Goal: Find specific page/section: Find specific page/section

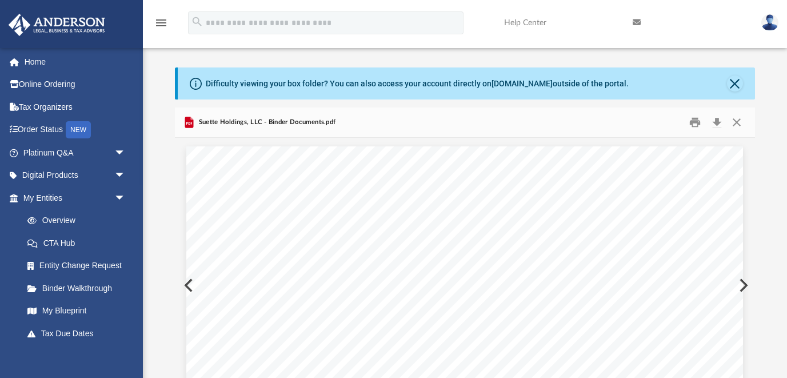
scroll to position [260, 580]
click at [737, 121] on button "Close" at bounding box center [737, 122] width 21 height 18
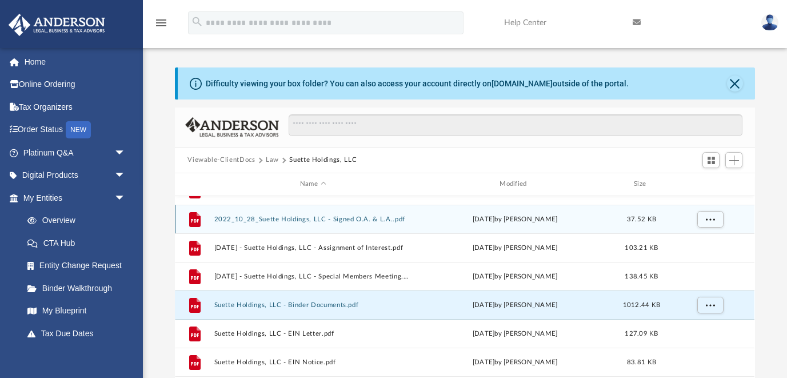
scroll to position [2, 0]
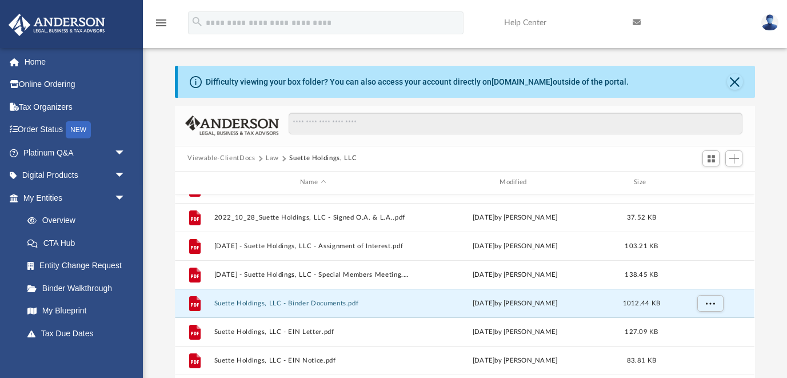
click at [273, 158] on button "Law" at bounding box center [272, 158] width 13 height 10
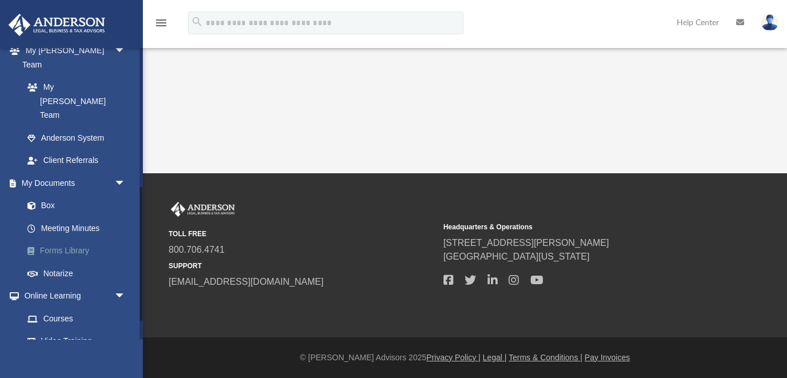
scroll to position [300, 0]
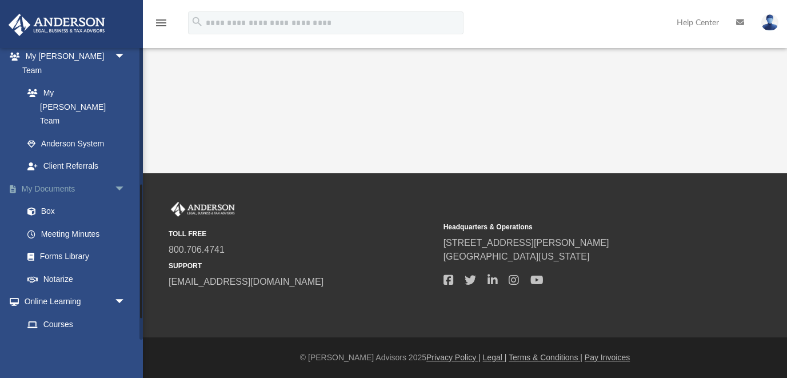
click at [121, 177] on span "arrow_drop_down" at bounding box center [125, 188] width 23 height 23
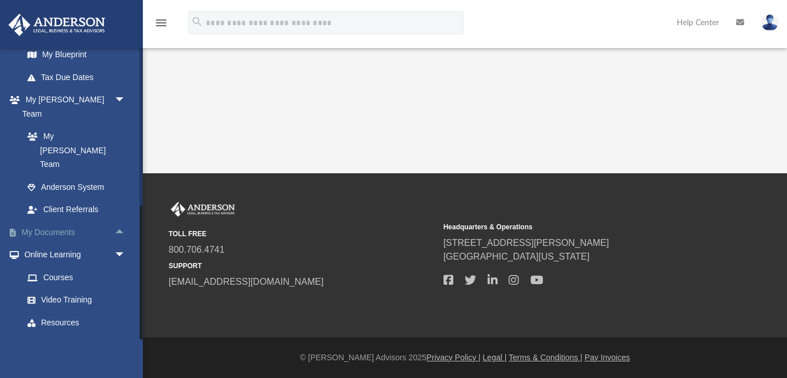
click at [119, 221] on span "arrow_drop_up" at bounding box center [125, 232] width 23 height 23
click at [49, 244] on link "Box" at bounding box center [79, 255] width 127 height 23
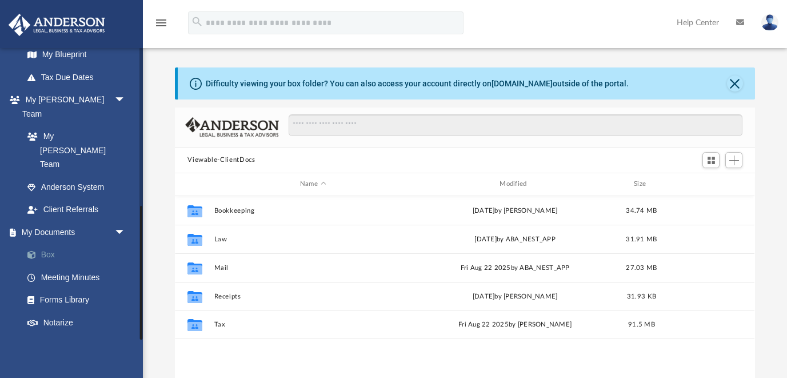
scroll to position [260, 580]
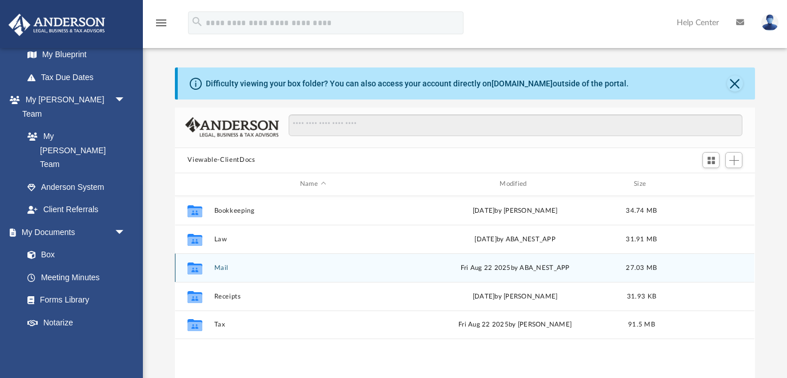
click at [220, 267] on button "Mail" at bounding box center [312, 267] width 197 height 7
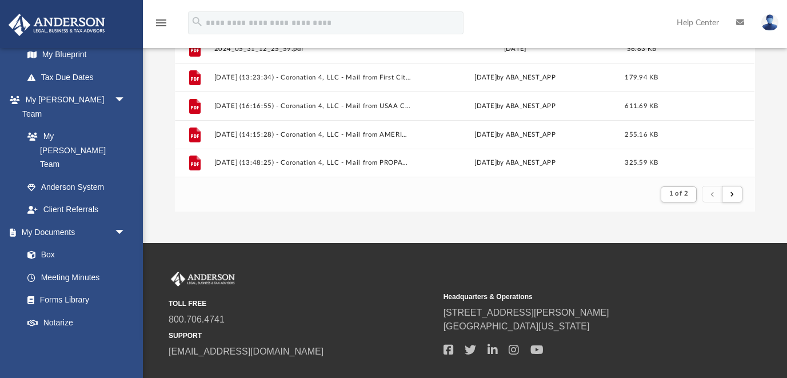
scroll to position [290, 0]
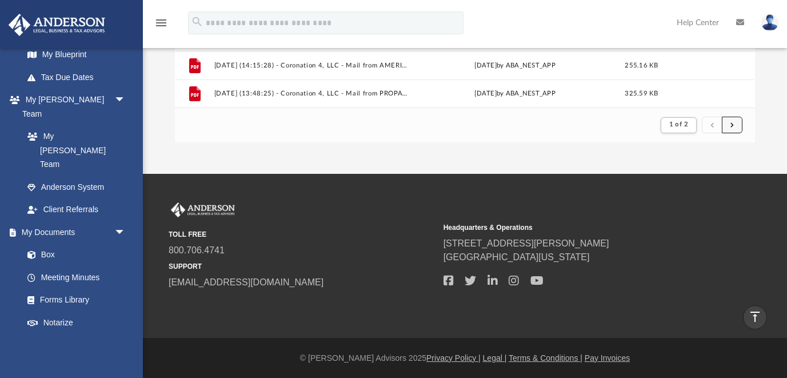
click at [734, 123] on button "submit" at bounding box center [732, 125] width 21 height 17
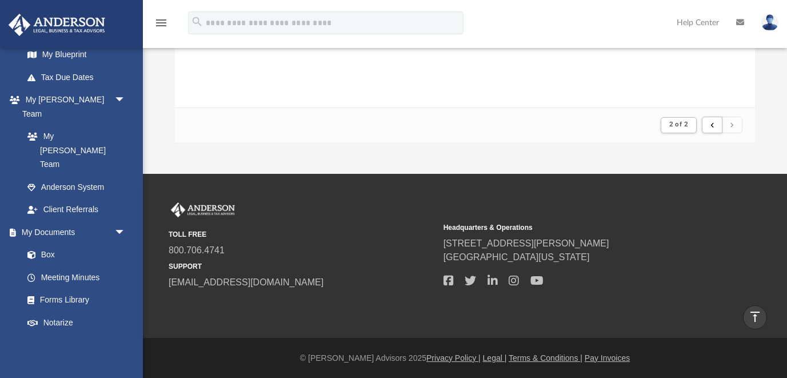
scroll to position [0, 0]
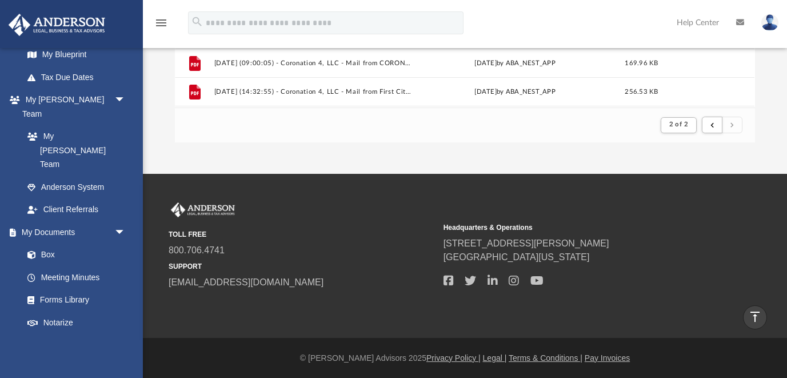
click at [734, 123] on button "submit" at bounding box center [732, 125] width 21 height 17
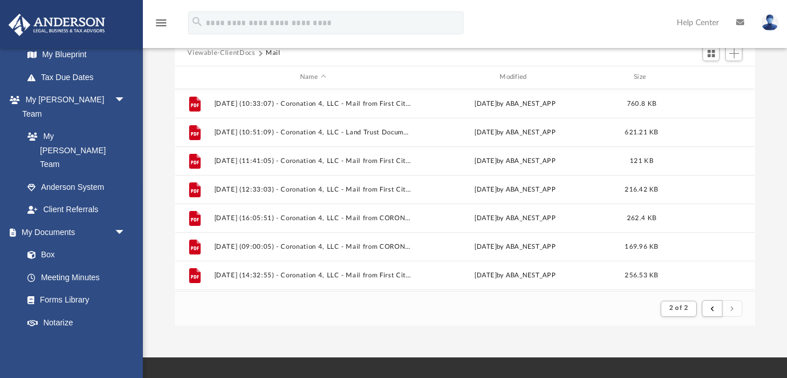
scroll to position [109, 0]
